Goal: Find specific page/section: Find specific page/section

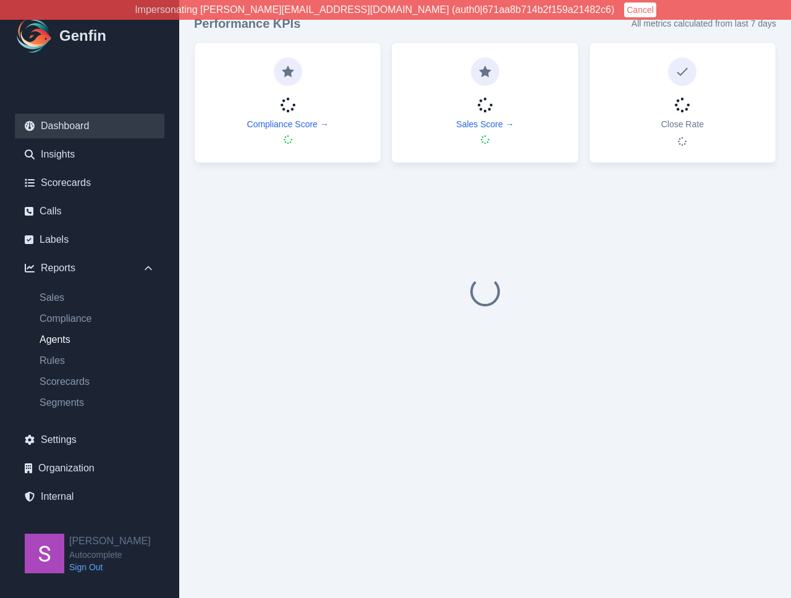
click at [56, 338] on link "Agents" at bounding box center [97, 340] width 135 height 15
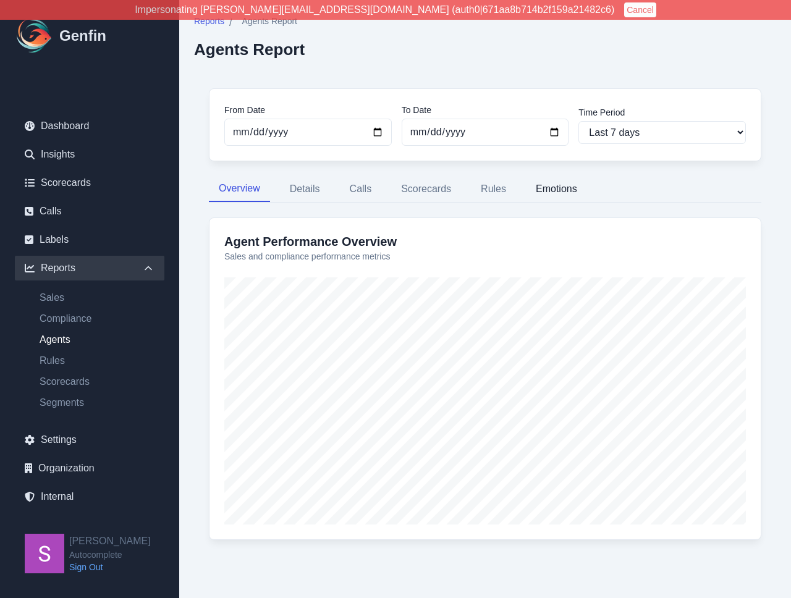
click at [555, 190] on button "Emotions" at bounding box center [556, 189] width 61 height 26
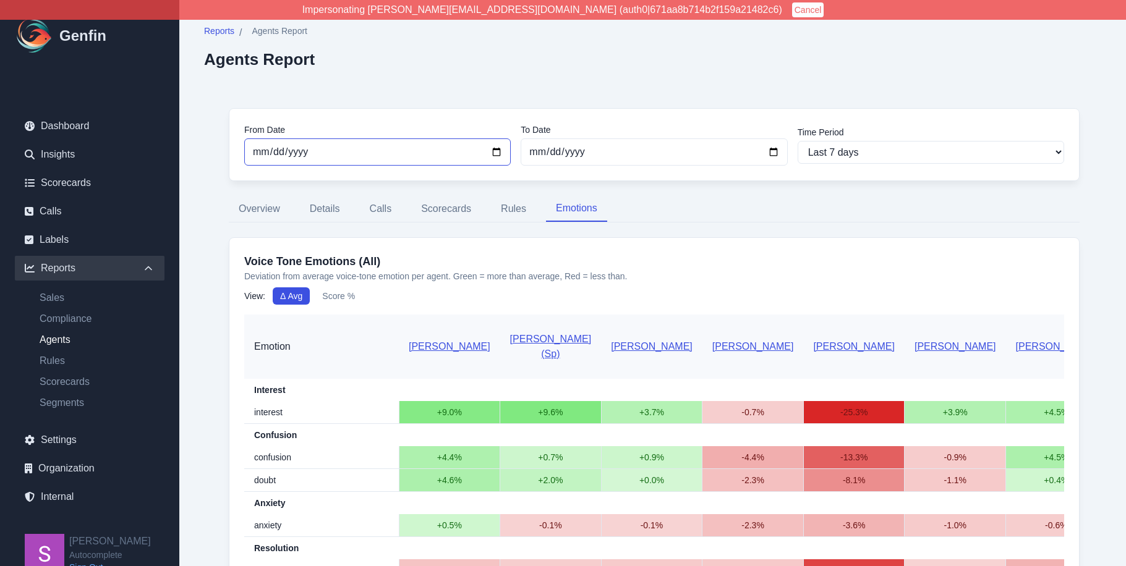
click at [496, 148] on input "[DATE]" at bounding box center [377, 151] width 266 height 27
type input "[DATE]"
select select "custom"
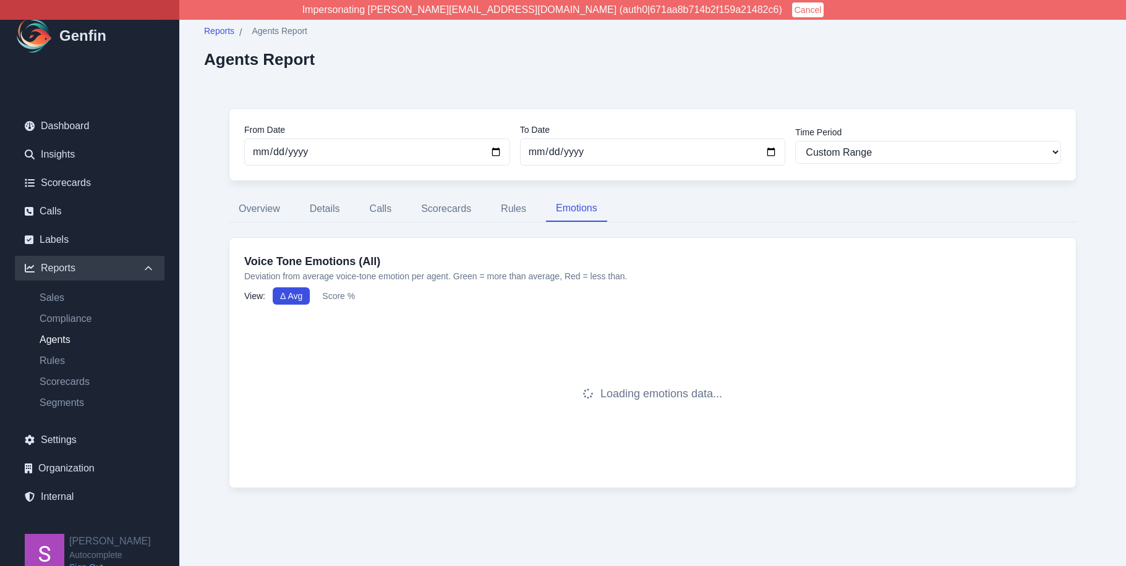
type input "[DATE]"
click at [210, 220] on div "From Date [DATE] To Date [DATE] Time Period Last 7 days Last 14 days Last 30 da…" at bounding box center [652, 305] width 897 height 444
